Goal: Check status: Check status

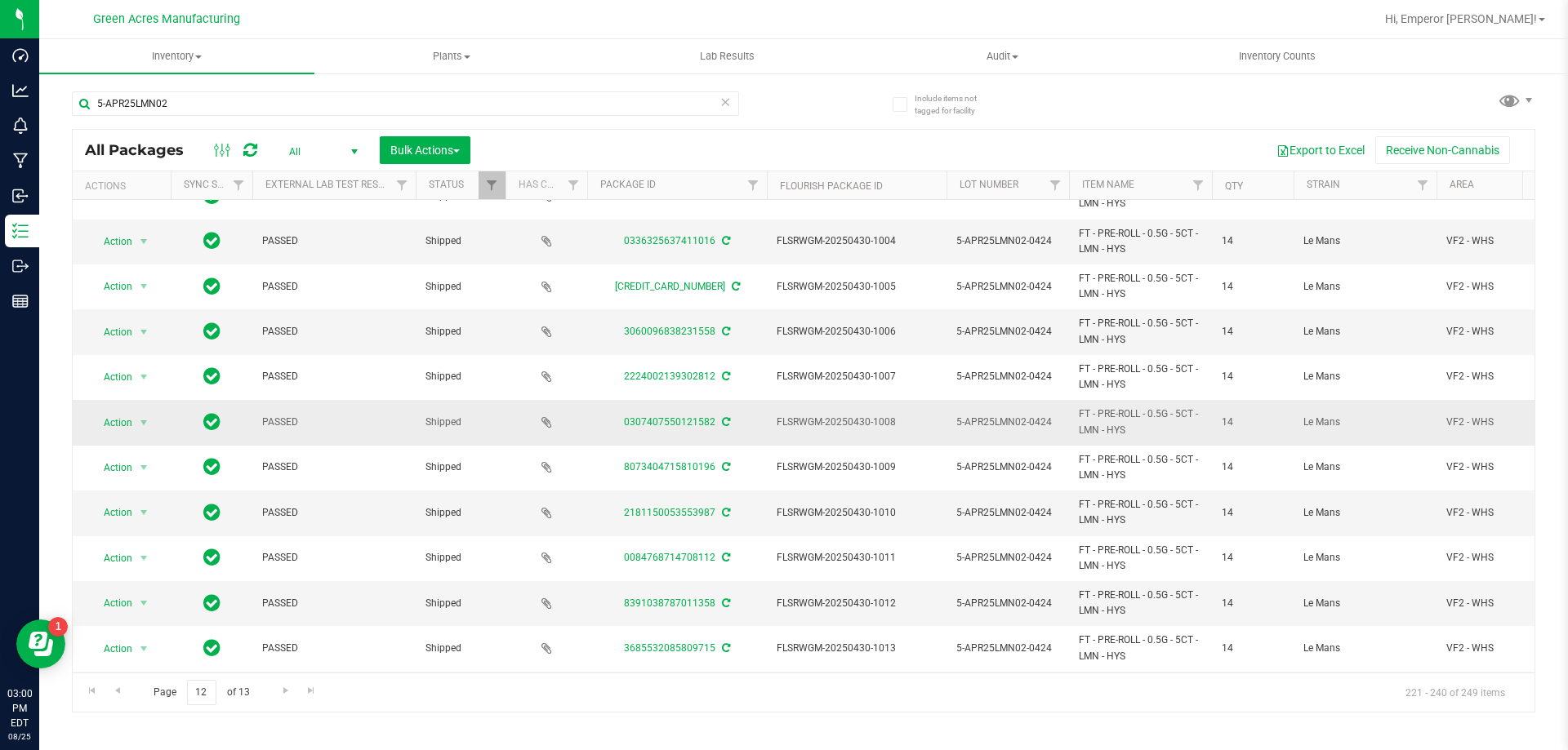
scroll to position [443, 0]
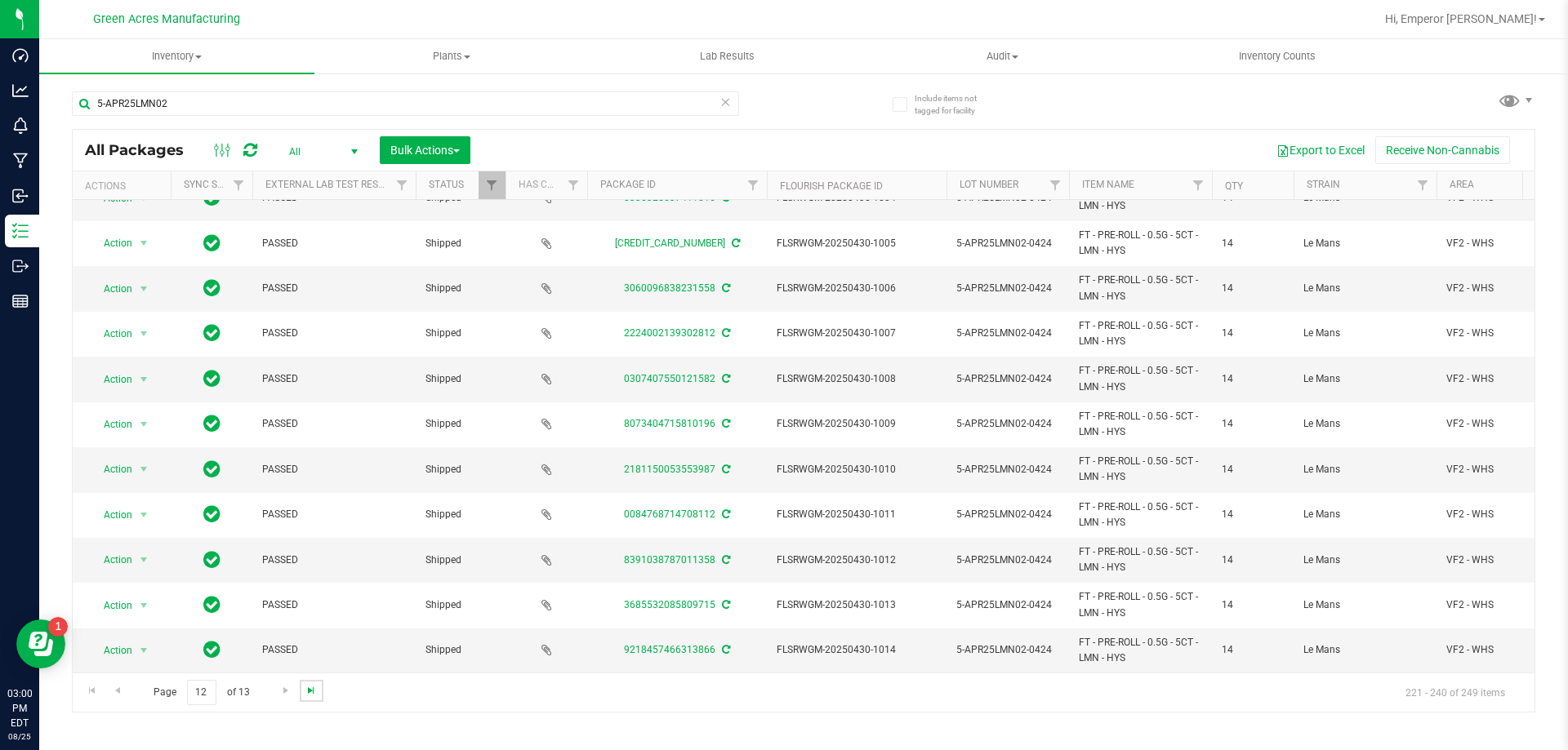
click at [307, 691] on span "Go to the last page" at bounding box center [310, 691] width 13 height 13
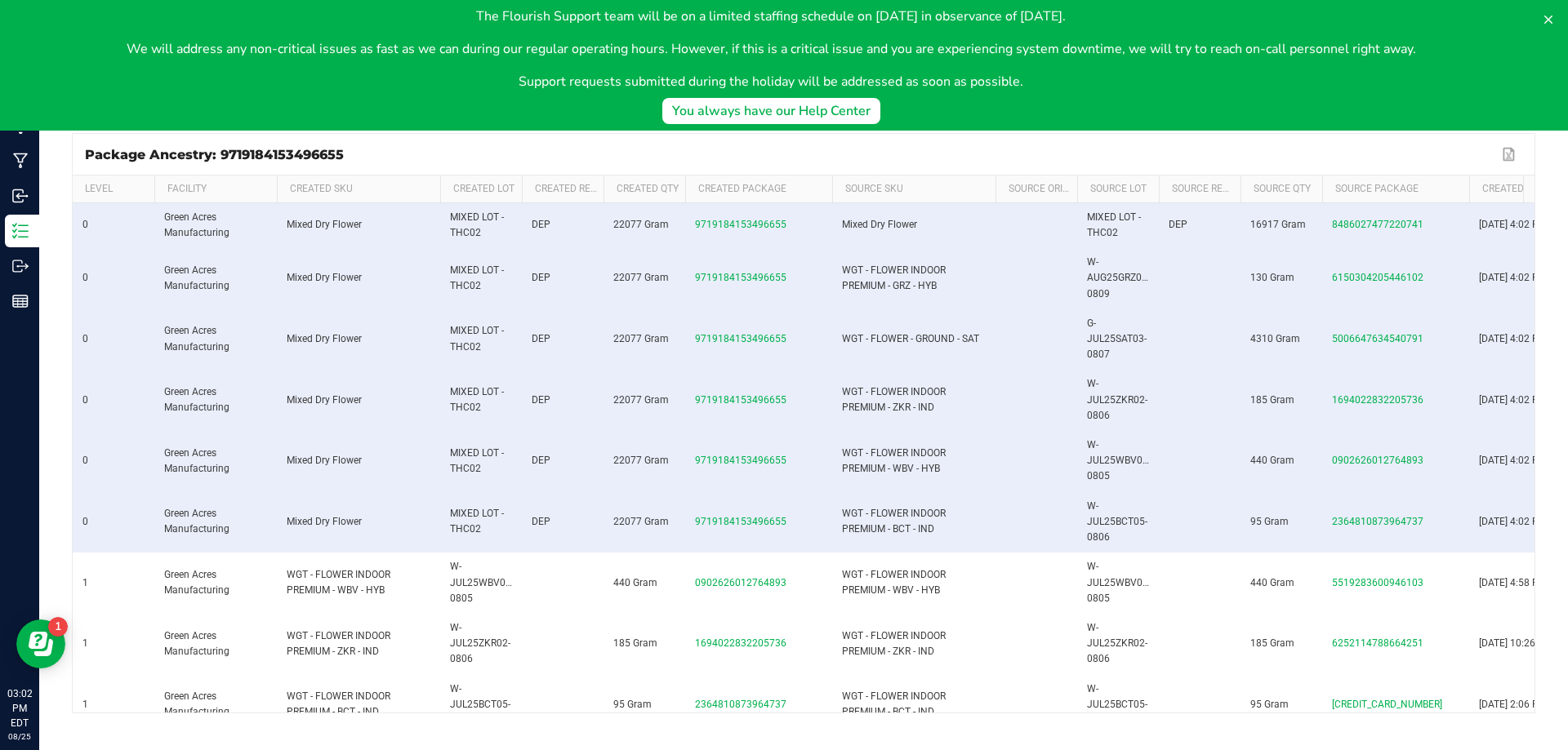
click at [597, 110] on body "The Flourish Support team will be on a limited staffing schedule on [DATE] in o…" at bounding box center [784, 66] width 1568 height 131
click at [1553, 21] on icon at bounding box center [1548, 19] width 13 height 13
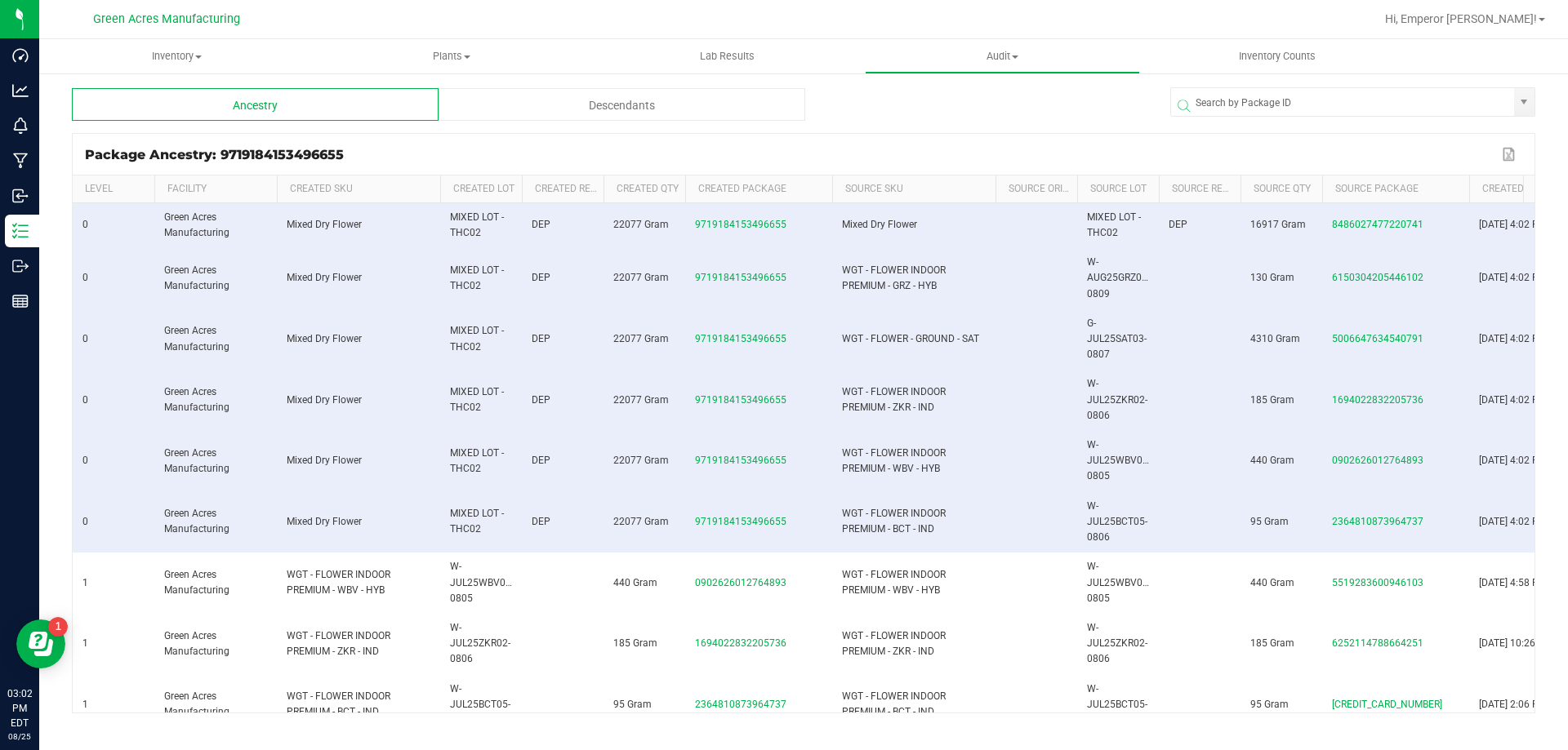
click at [604, 97] on div "Descendants" at bounding box center [622, 104] width 367 height 33
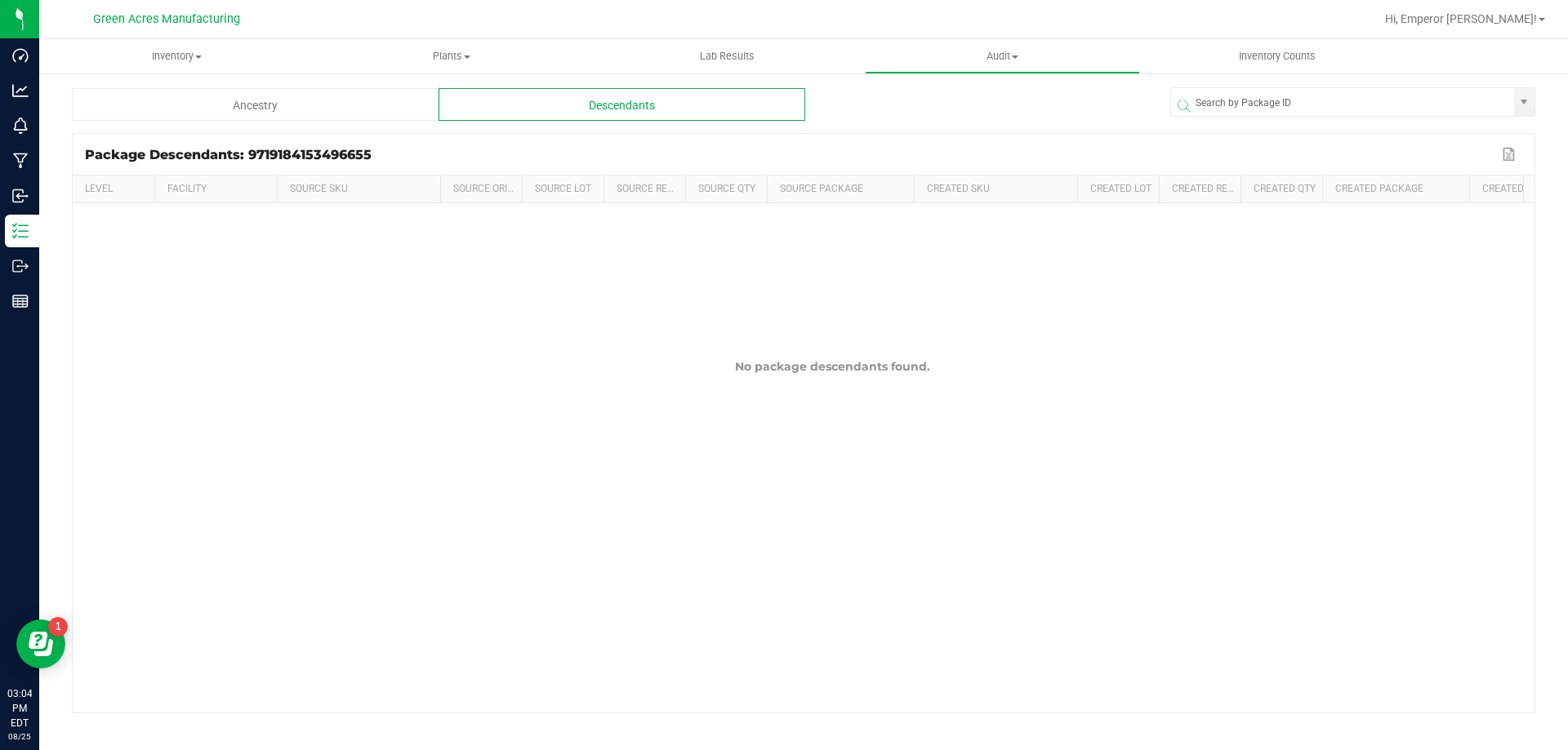
click at [336, 116] on div "Ancestry" at bounding box center [254, 104] width 367 height 33
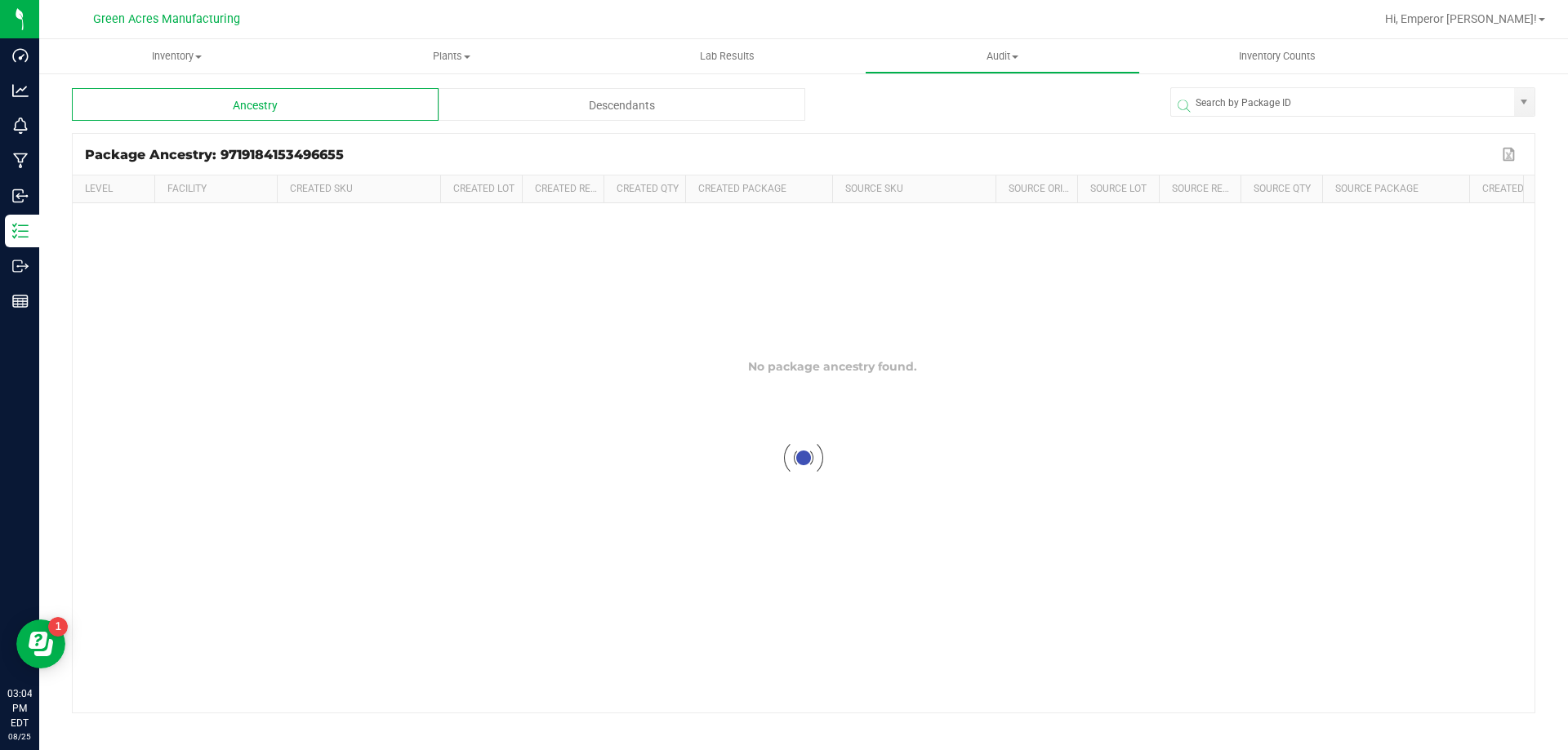
click at [654, 110] on div "Descendants" at bounding box center [622, 104] width 367 height 33
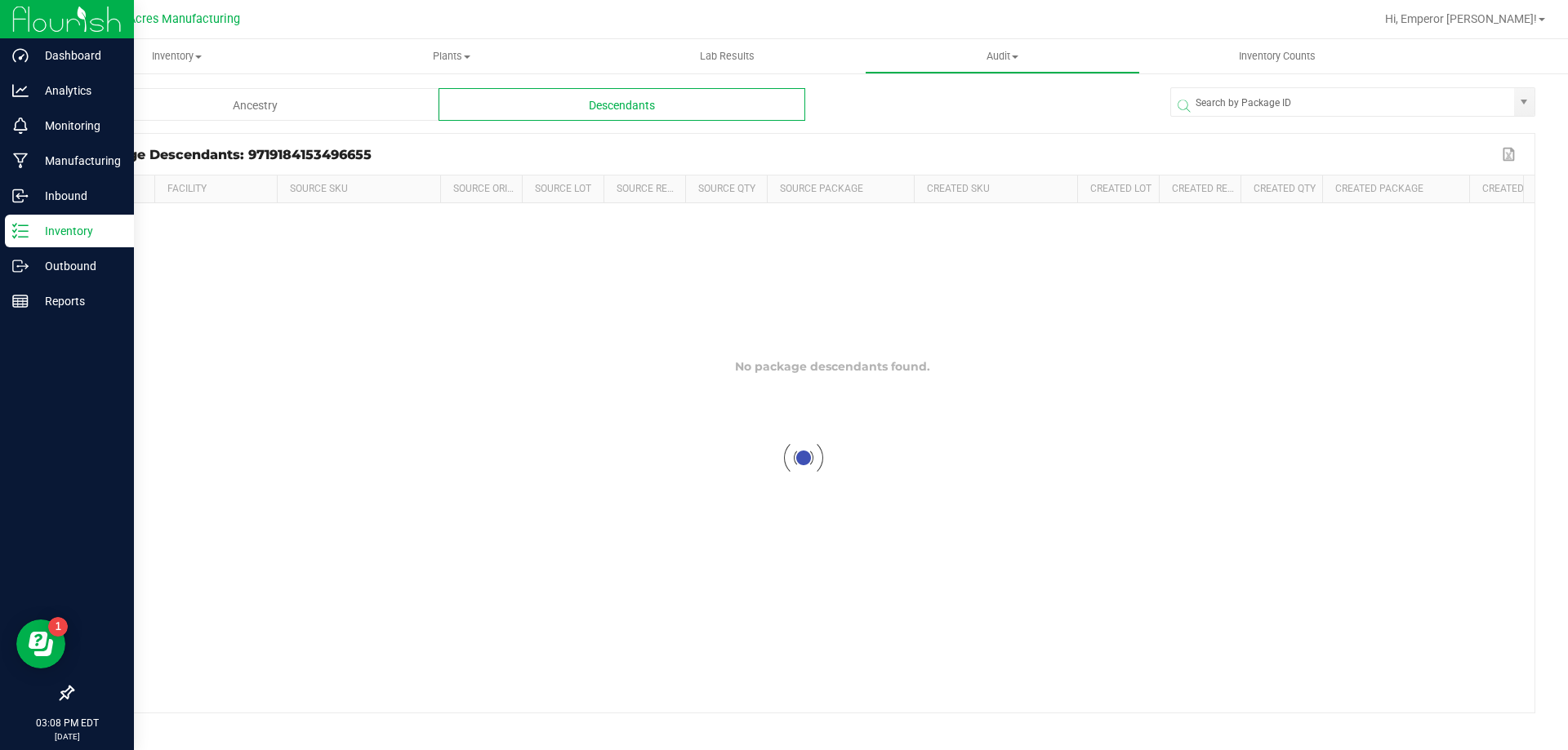
click at [76, 229] on p "Inventory" at bounding box center [78, 231] width 98 height 20
